Goal: Transaction & Acquisition: Purchase product/service

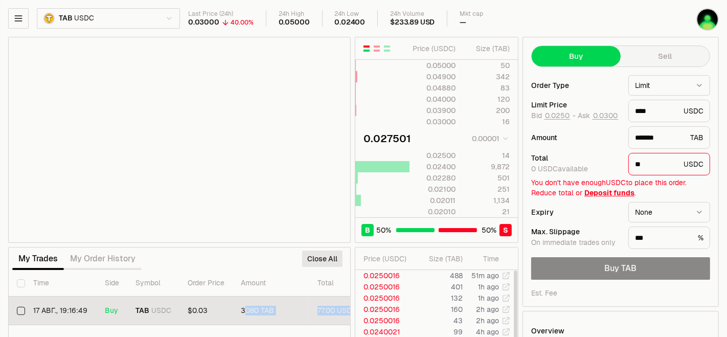
scroll to position [0, 252]
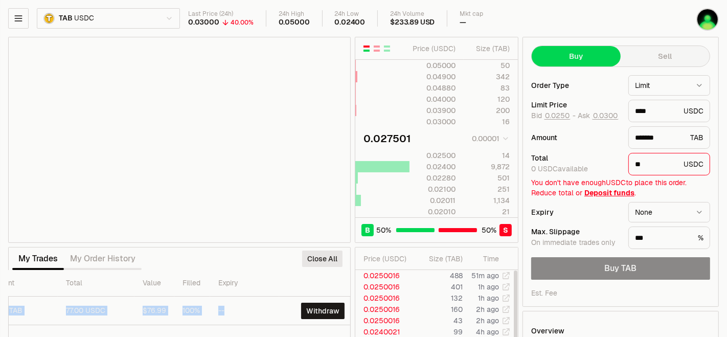
click at [240, 311] on tr "17 авг., 19:16:49 Buy TAB USDC $0.03 3080 TAB 77.00 USDC $76.99 100% -- Withdraw" at bounding box center [55, 311] width 596 height 29
click at [320, 261] on button "Close All" at bounding box center [322, 259] width 40 height 16
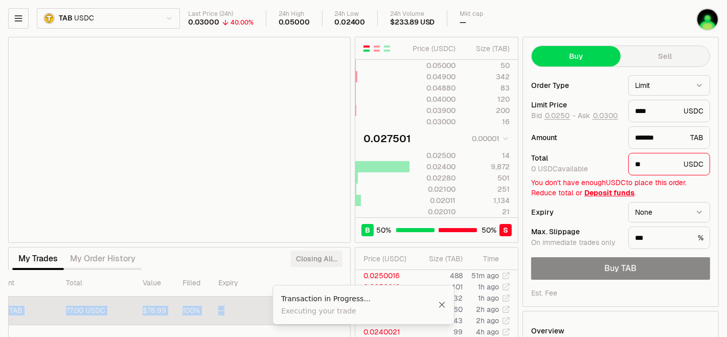
click at [193, 319] on td "100%" at bounding box center [192, 311] width 36 height 29
click at [45, 306] on div "3080 TAB" at bounding box center [19, 310] width 60 height 9
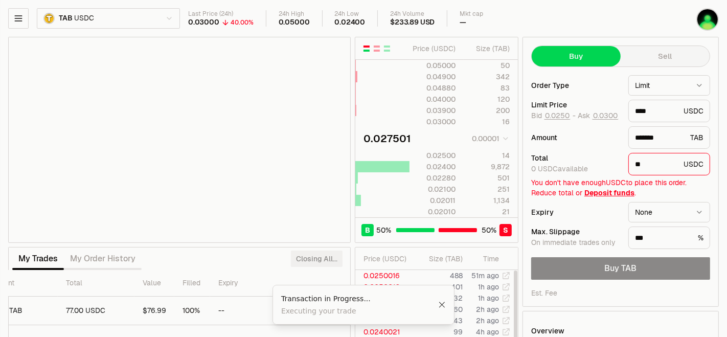
click at [269, 270] on th "Expiry" at bounding box center [244, 283] width 69 height 27
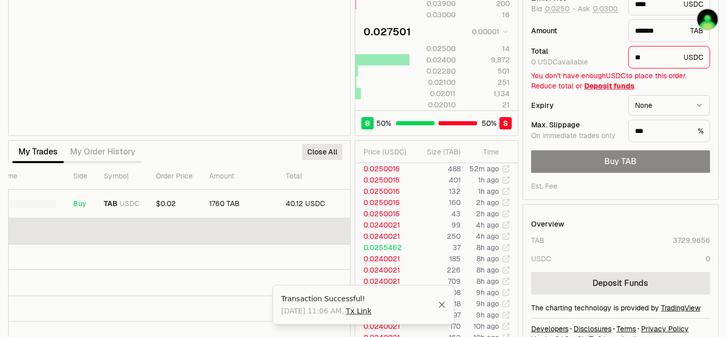
scroll to position [0, 20]
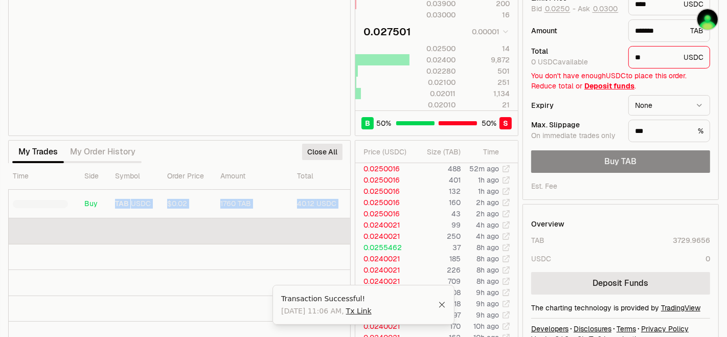
drag, startPoint x: 229, startPoint y: 200, endPoint x: 115, endPoint y: 215, distance: 114.5
click at [114, 212] on tr "Buy TAB USDC $0.02 1760 TAB 40.12 USDC $40.12 72% -- Close" at bounding box center [285, 204] width 594 height 29
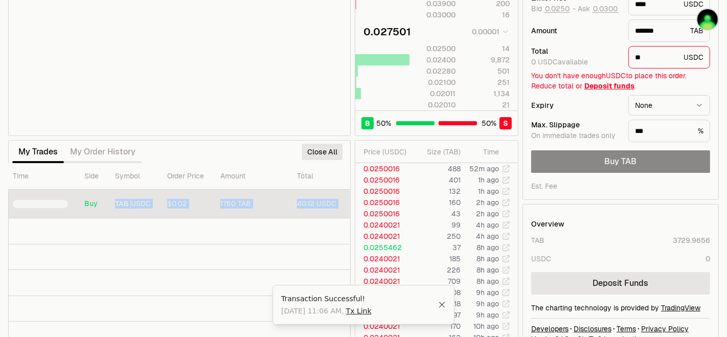
click at [149, 204] on span "USDC" at bounding box center [141, 203] width 20 height 9
click at [132, 202] on span "USDC" at bounding box center [141, 203] width 20 height 9
click at [131, 202] on span "USDC" at bounding box center [141, 203] width 20 height 9
click at [132, 205] on td "TAB USDC" at bounding box center [133, 204] width 52 height 29
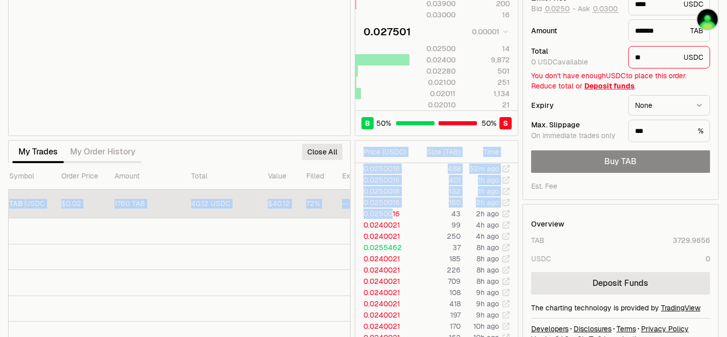
scroll to position [0, 251]
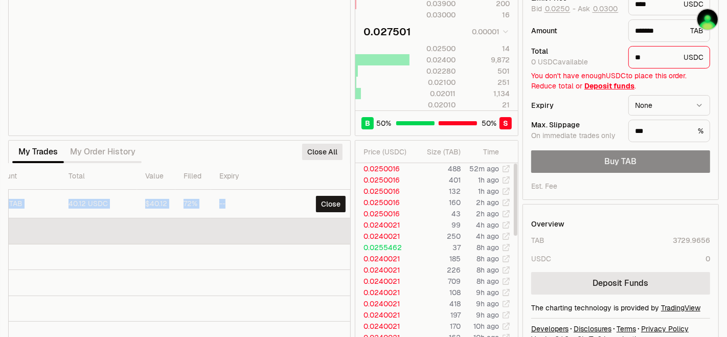
drag, startPoint x: 57, startPoint y: 201, endPoint x: 239, endPoint y: 216, distance: 182.6
click at [229, 213] on tr "16 авг., 10:56:54 Buy TAB USDC $0.02 1760 TAB 40.12 USDC $40.12 72% -- Close" at bounding box center [56, 204] width 596 height 29
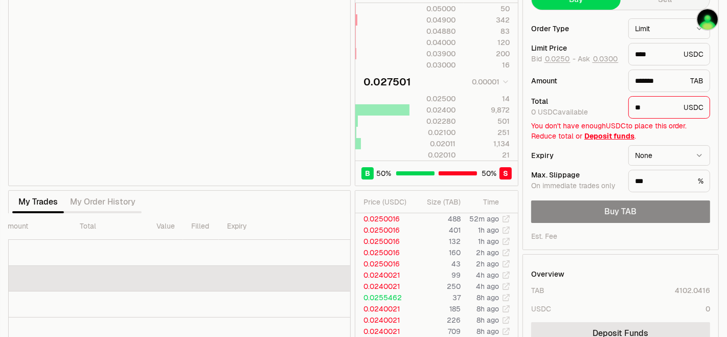
scroll to position [107, 0]
